Goal: Task Accomplishment & Management: Use online tool/utility

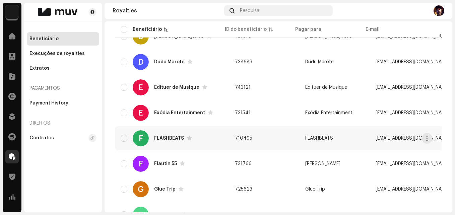
click at [166, 134] on div "F FLASHBEATS" at bounding box center [172, 138] width 103 height 16
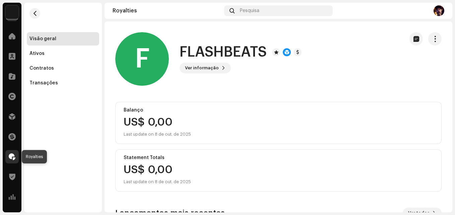
click at [14, 155] on span at bounding box center [12, 156] width 7 height 5
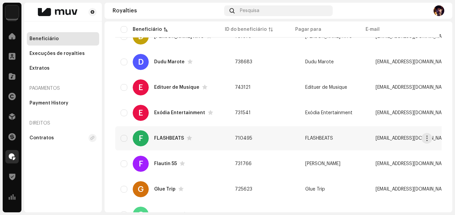
click at [178, 139] on div "FLASHBEATS" at bounding box center [169, 138] width 30 height 5
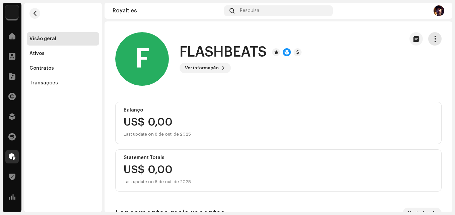
click at [432, 40] on span "button" at bounding box center [435, 38] width 6 height 5
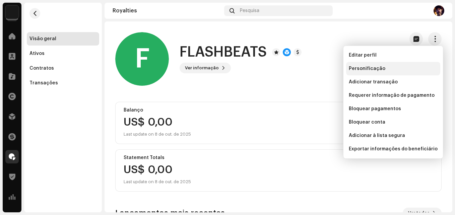
click at [382, 67] on div "Personificação" at bounding box center [393, 68] width 89 height 5
